Goal: Browse casually: Explore the website without a specific task or goal

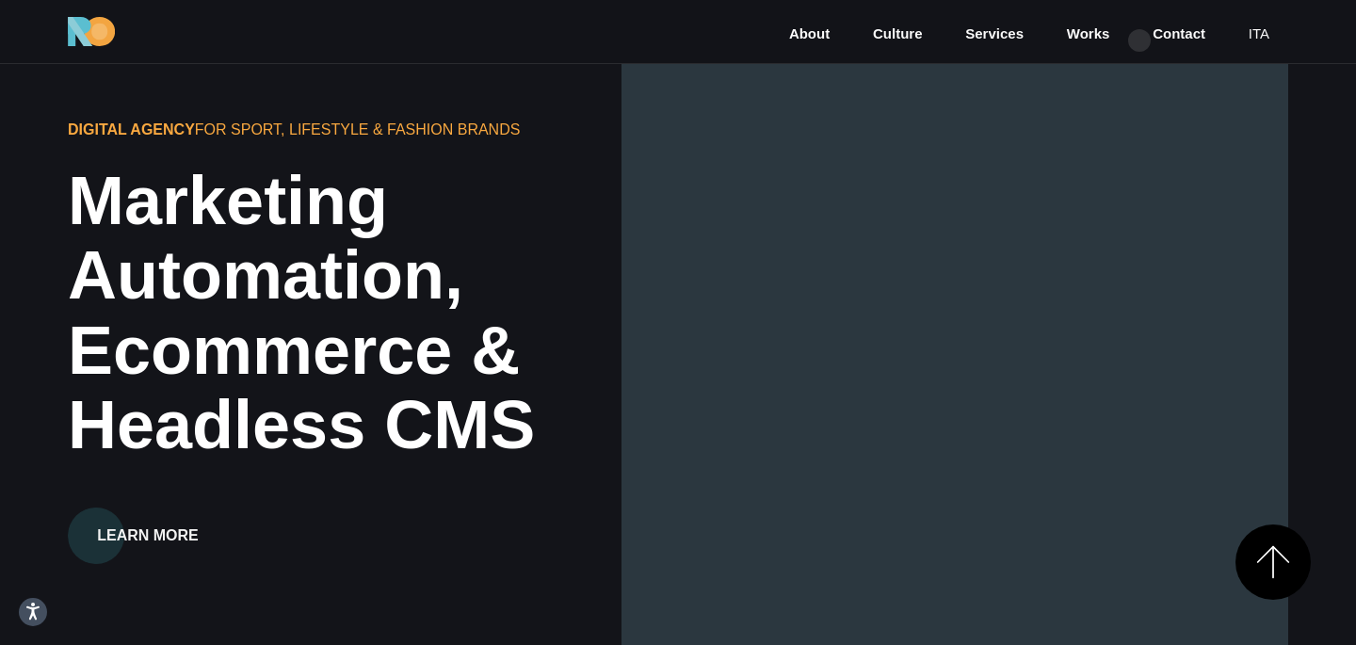
scroll to position [2643, 0]
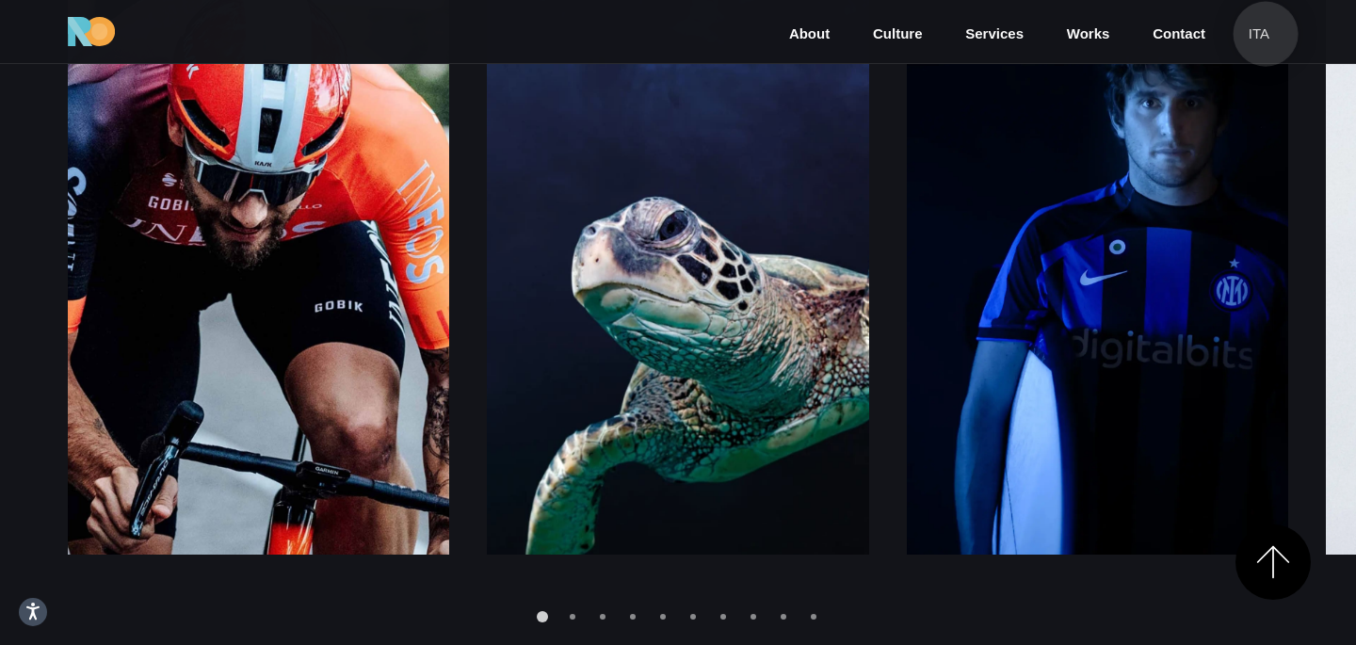
click at [1265, 34] on link "ita" at bounding box center [1258, 35] width 24 height 22
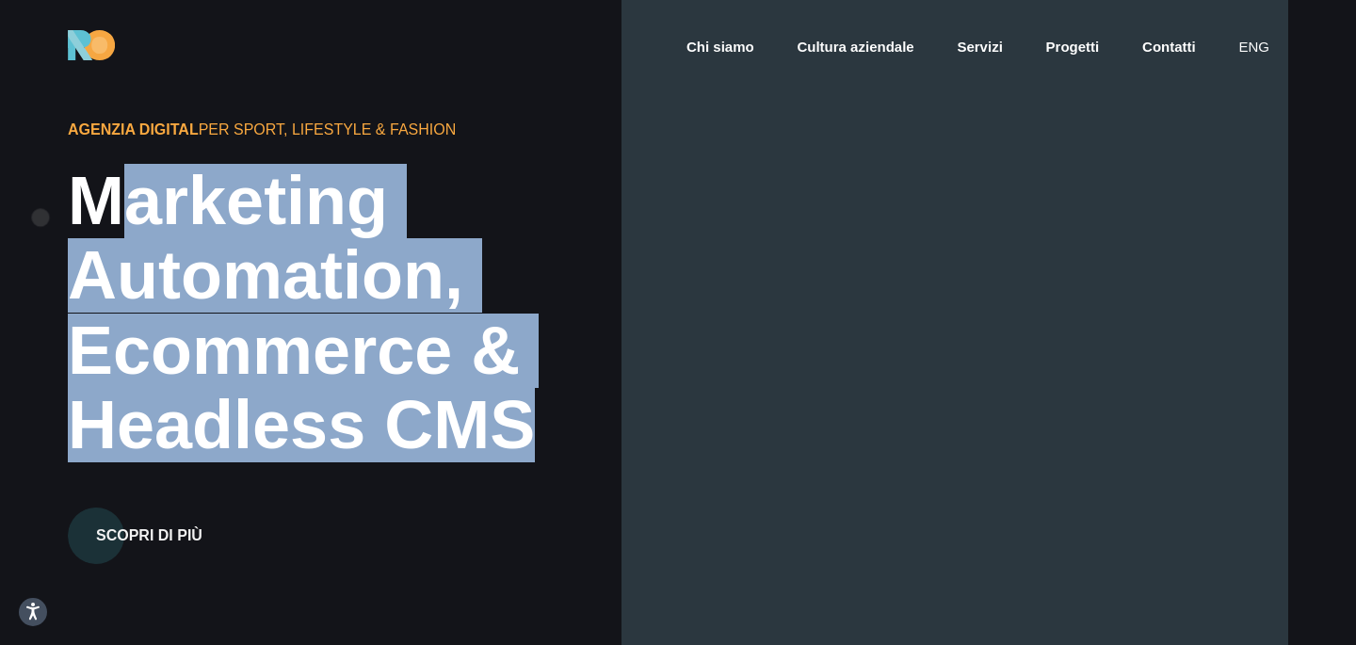
drag, startPoint x: 517, startPoint y: 425, endPoint x: 39, endPoint y: 217, distance: 521.5
click at [39, 217] on div "Agenzia Digital per Sport, Lifestyle & Fashion Marketing Automation, Ecommerce …" at bounding box center [678, 322] width 1356 height 645
copy h2 "Marketing Automation, Ecommerce & Headless CMS"
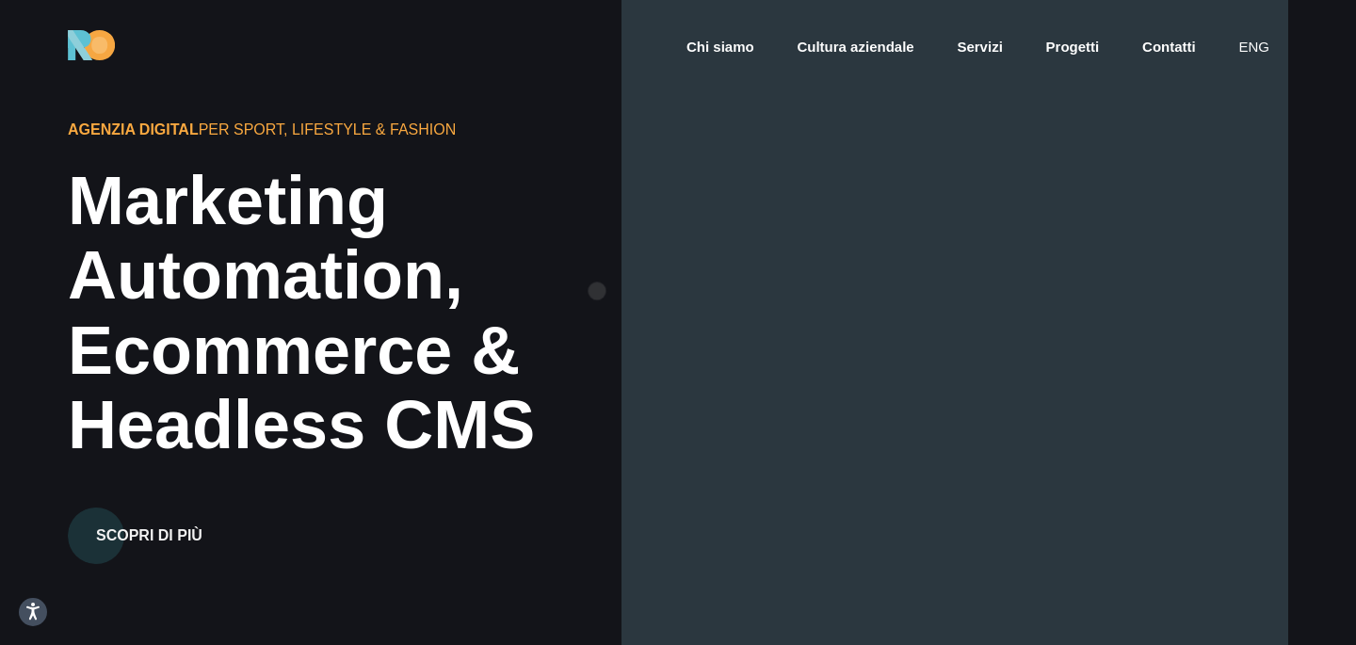
click at [597, 291] on div "Automation," at bounding box center [422, 275] width 708 height 74
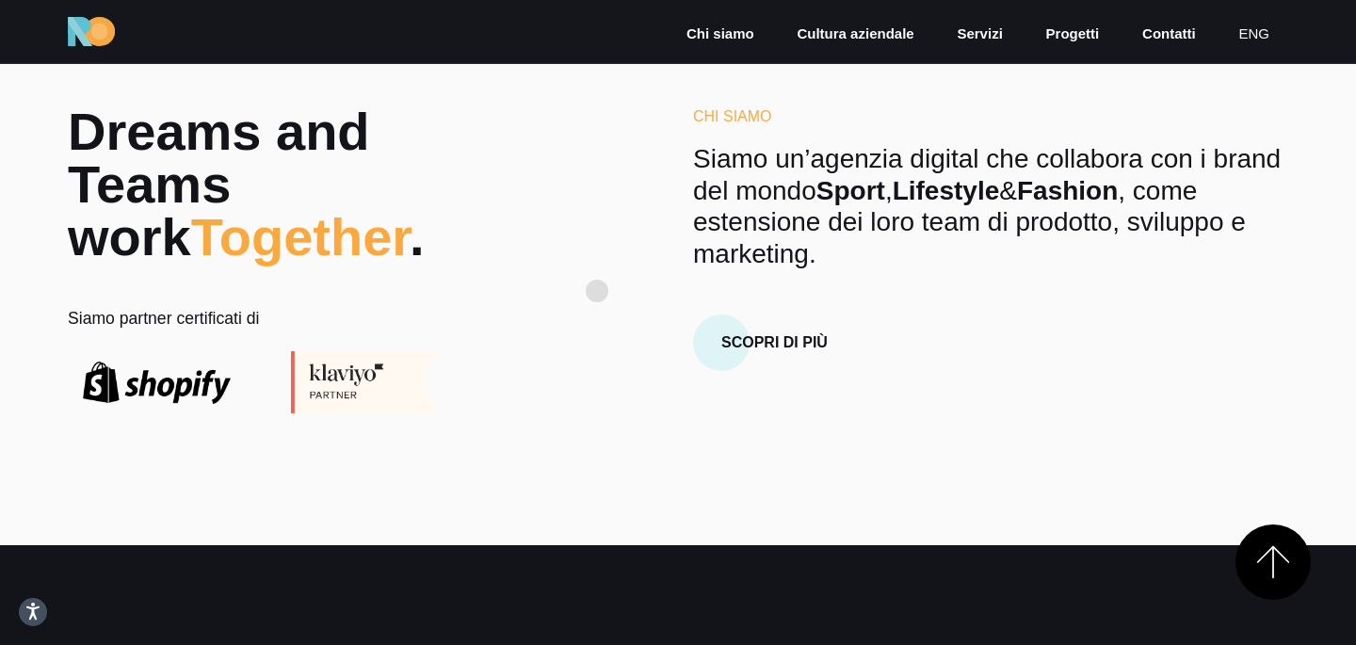
scroll to position [642, 0]
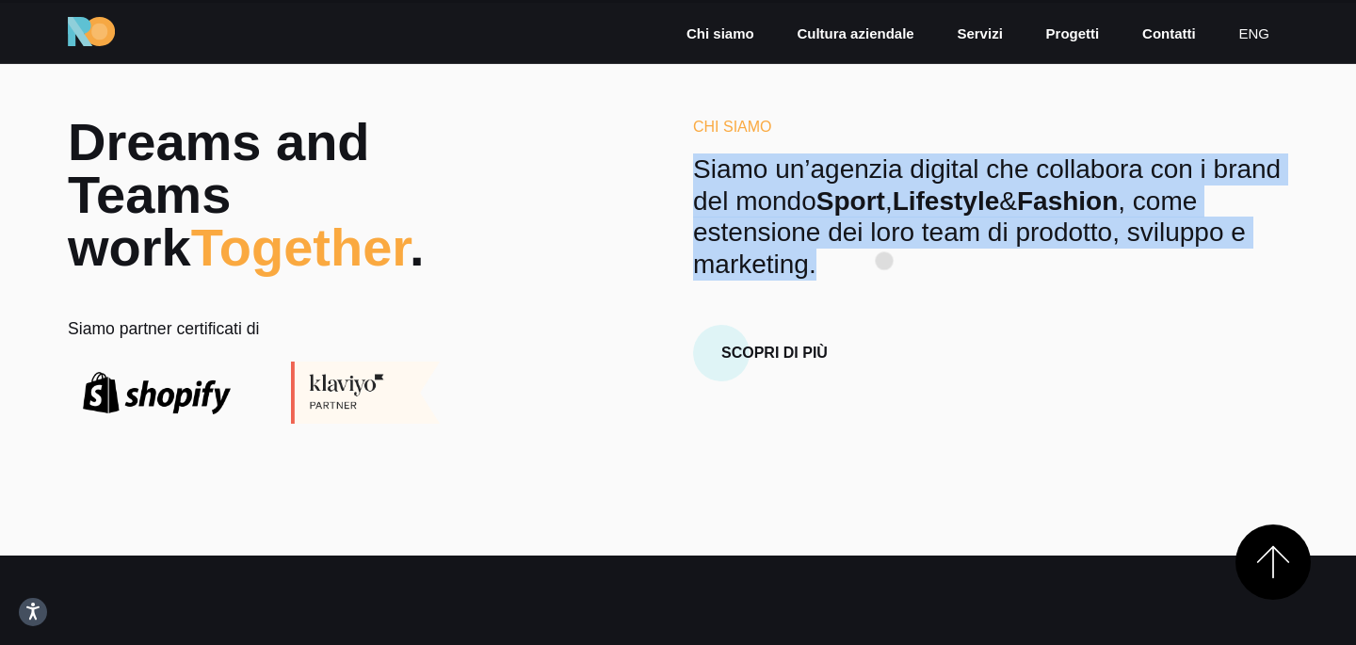
drag, startPoint x: 695, startPoint y: 174, endPoint x: 884, endPoint y: 261, distance: 208.1
click at [884, 261] on p "Siamo un’agenzia digital che collabora con i brand del mondo Sport , Lifestyle …" at bounding box center [990, 216] width 595 height 126
copy p "Siamo un’agenzia digital che collabora con i brand del mondo Sport , Lifestyle …"
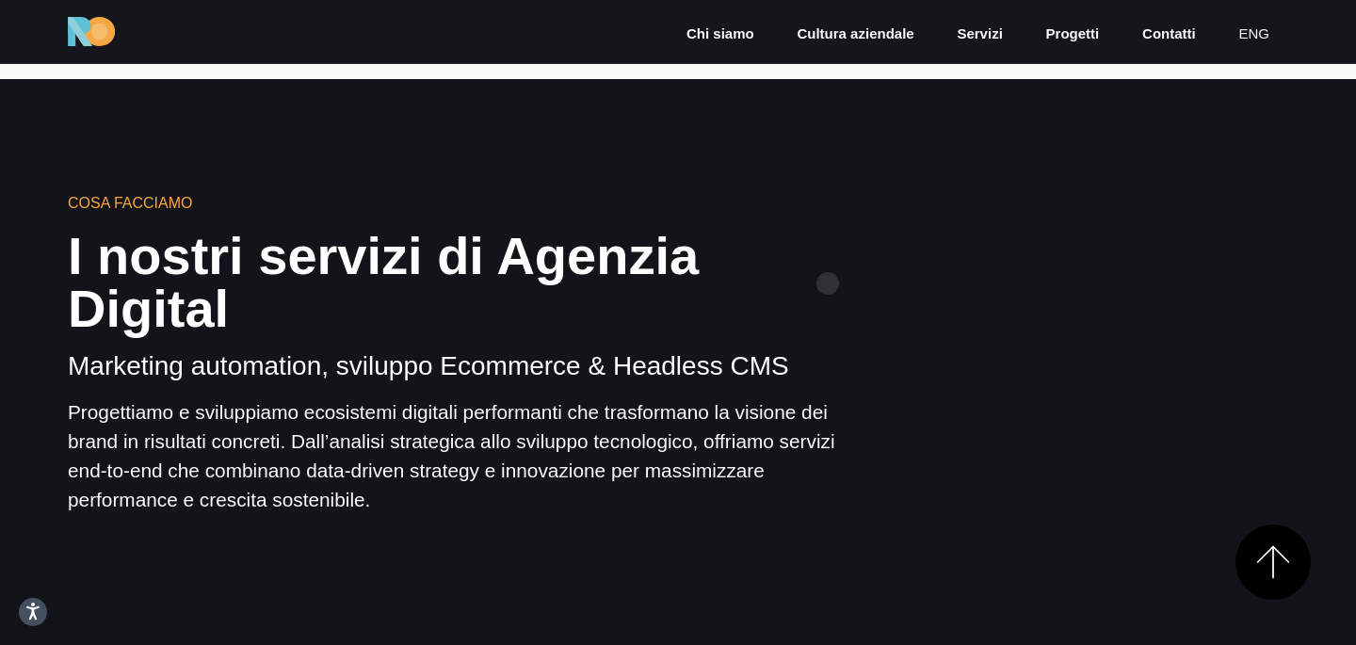
scroll to position [1133, 0]
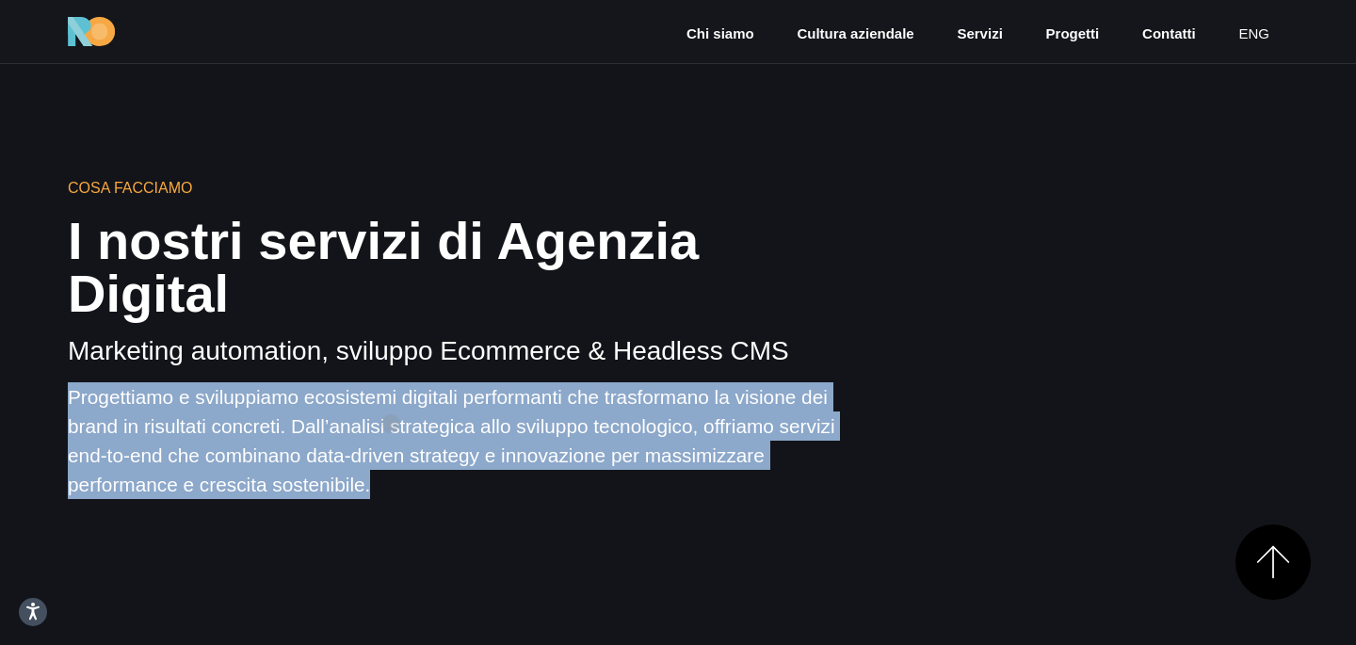
drag, startPoint x: 68, startPoint y: 341, endPoint x: 391, endPoint y: 424, distance: 333.3
click at [391, 424] on p "Progettiamo e sviluppiamo ecosistemi digitali performanti che trasformano la vi…" at bounding box center [469, 441] width 803 height 118
copy p "Progettiamo e sviluppiamo ecosistemi digitali performanti che trasformano la vi…"
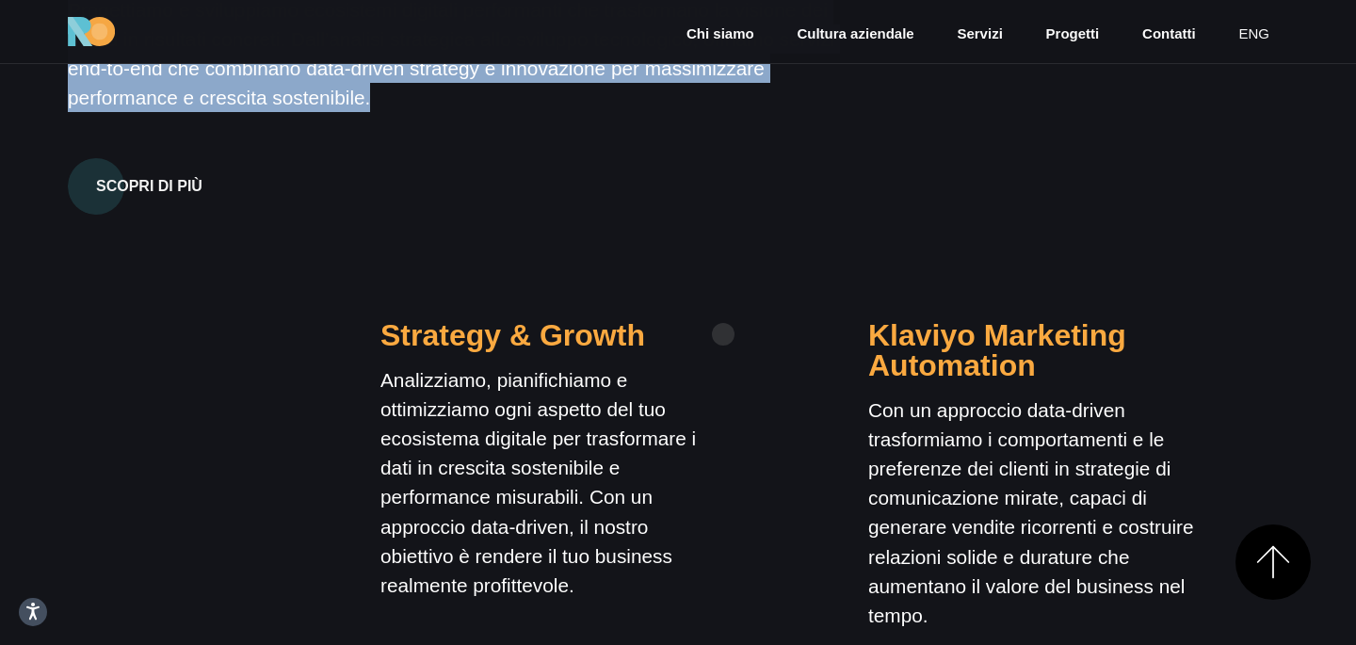
scroll to position [1530, 0]
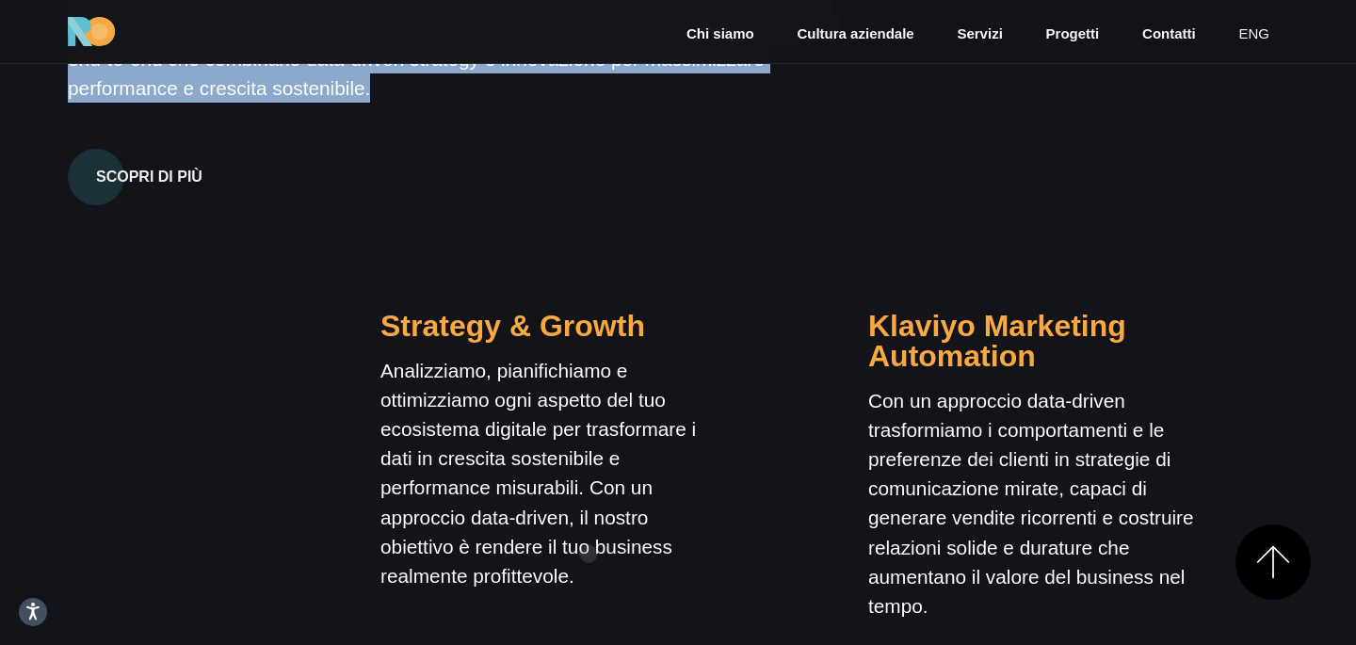
drag, startPoint x: 381, startPoint y: 273, endPoint x: 588, endPoint y: 554, distance: 348.7
click at [588, 554] on div "Strategy & Growth Analizziamo, pianifichiamo e ottimizziamo ogni aspetto del tu…" at bounding box center [549, 473] width 339 height 385
copy div "Strategy & Growth Analizziamo, pianifichiamo e ottimizziamo ogni aspetto del tu…"
drag, startPoint x: 874, startPoint y: 273, endPoint x: 957, endPoint y: 539, distance: 279.3
click at [957, 539] on div "Klaviyo Marketing Automation Con un approccio data-driven trasformiamo i compor…" at bounding box center [1037, 473] width 339 height 385
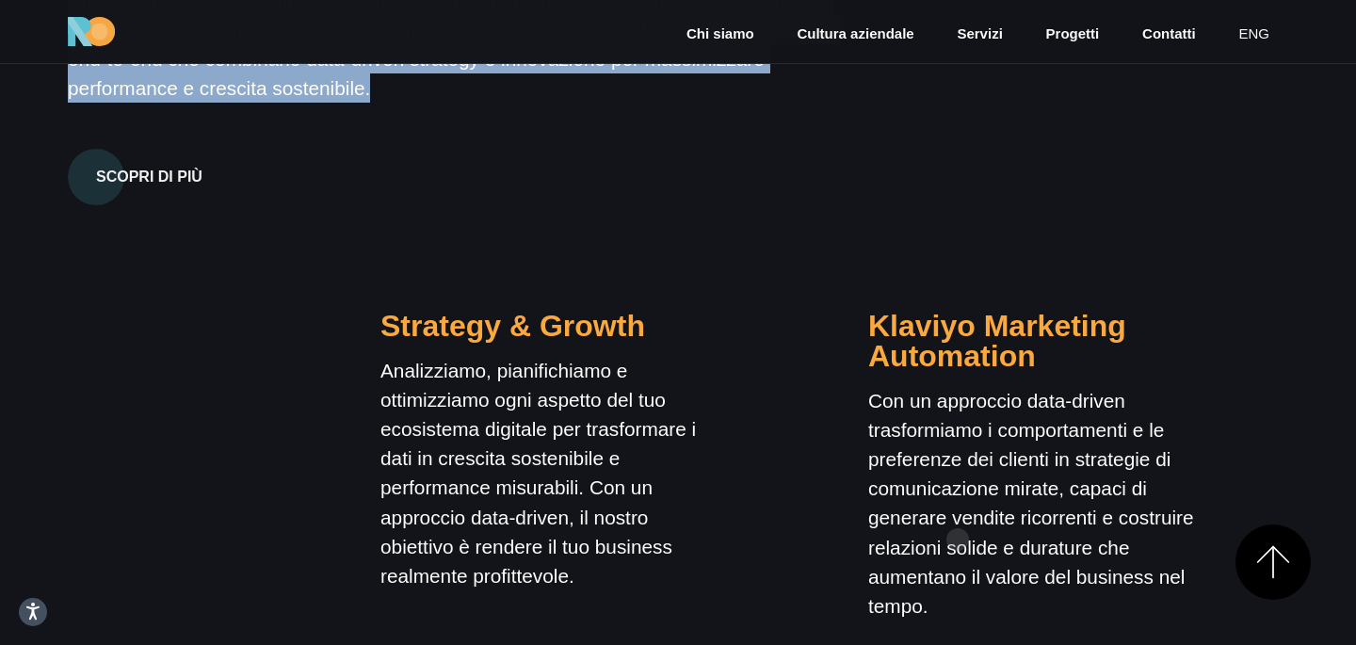
copy div "Klaviyo Marketing Automation Con un approccio data-driven trasformiamo i compor…"
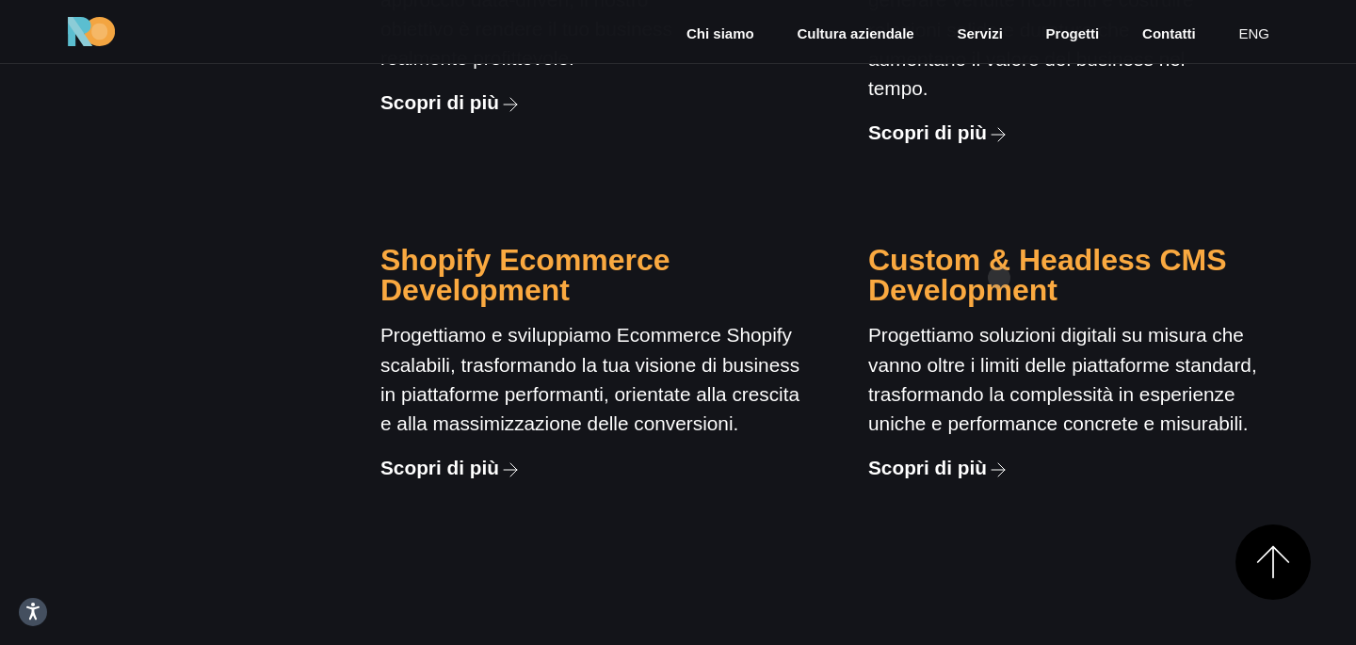
scroll to position [2052, 0]
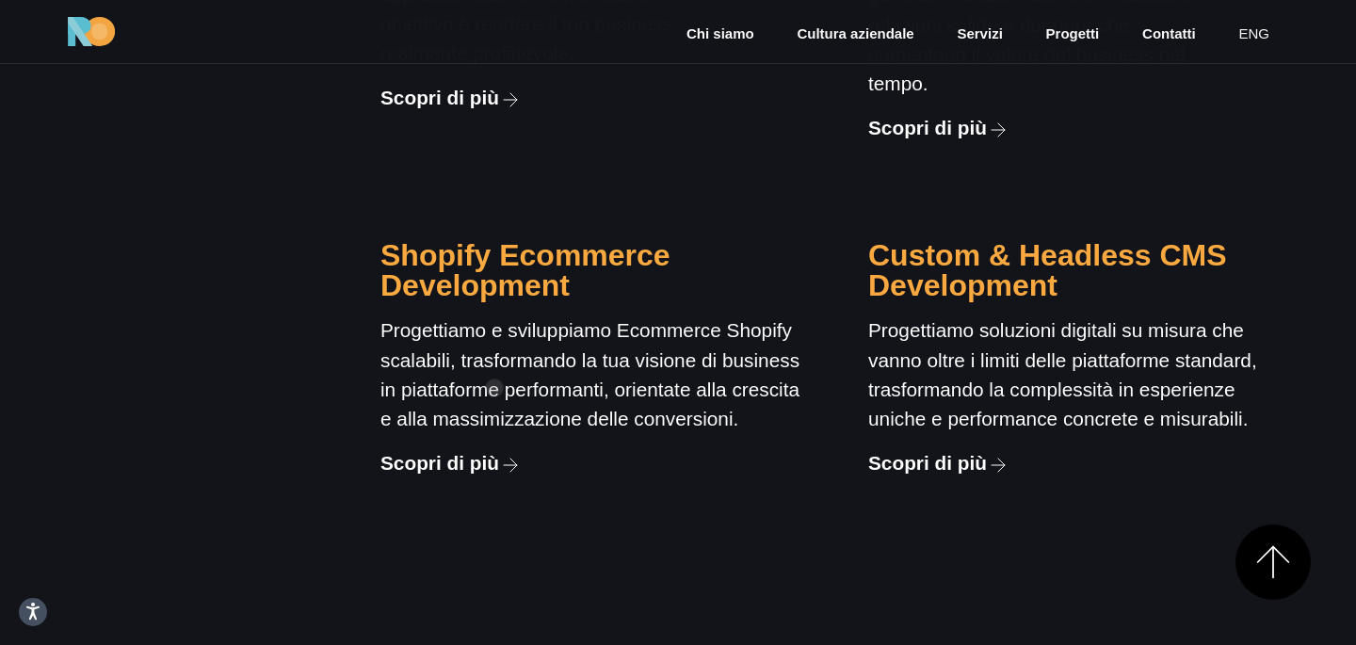
drag, startPoint x: 386, startPoint y: 198, endPoint x: 494, endPoint y: 388, distance: 218.8
click at [494, 388] on div "Shopify Ecommerce Development Progettiamo e sviluppiamo Ecommerce Shopify scala…" at bounding box center [590, 343] width 420 height 267
copy div "Shopify Ecommerce Development Progettiamo e sviluppiamo Ecommerce Shopify scala…"
drag, startPoint x: 873, startPoint y: 201, endPoint x: 1273, endPoint y: 367, distance: 433.4
click at [1275, 368] on div "Custom & Headless CMS Development Progettiamo soluzioni digitali su misura che …" at bounding box center [1078, 343] width 420 height 267
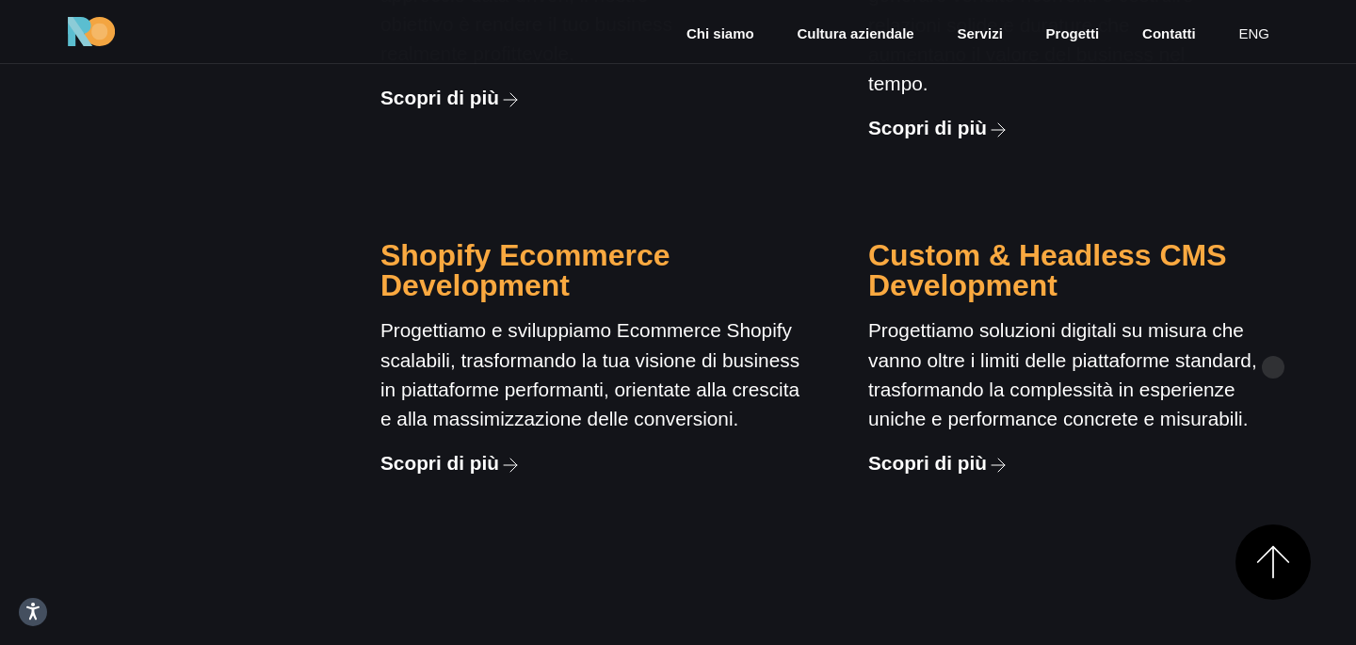
copy div "Custom & Headless CMS Development Progettiamo soluzioni digitali su misura che …"
